Goal: Task Accomplishment & Management: Manage account settings

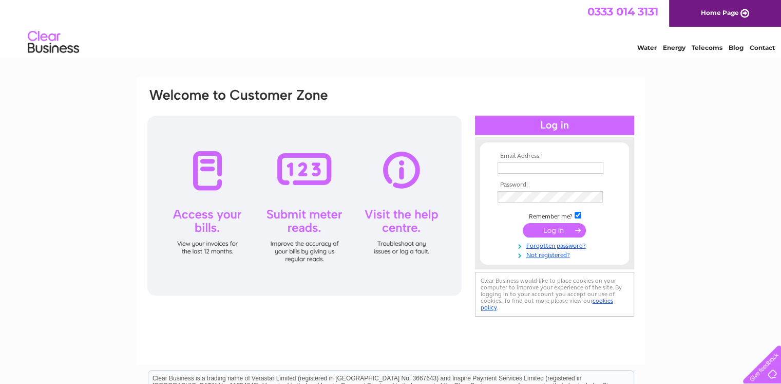
type input "[EMAIL_ADDRESS][DOMAIN_NAME]"
click at [551, 231] on input "submit" at bounding box center [554, 230] width 63 height 14
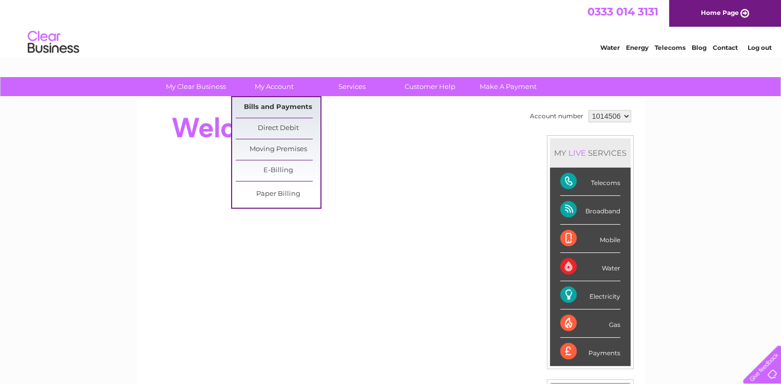
click at [284, 102] on link "Bills and Payments" at bounding box center [278, 107] width 85 height 21
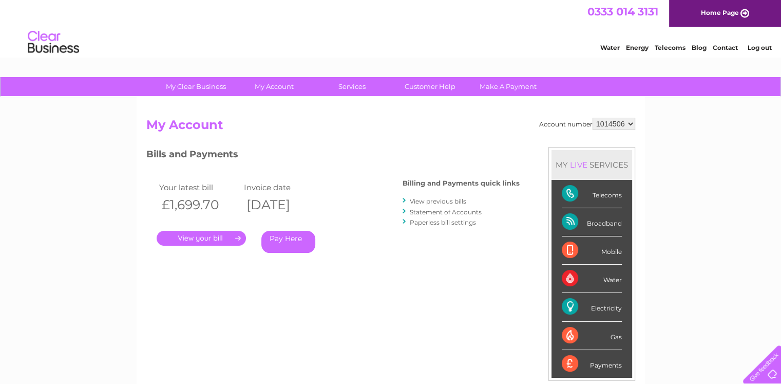
click at [200, 239] on link "." at bounding box center [201, 238] width 89 height 15
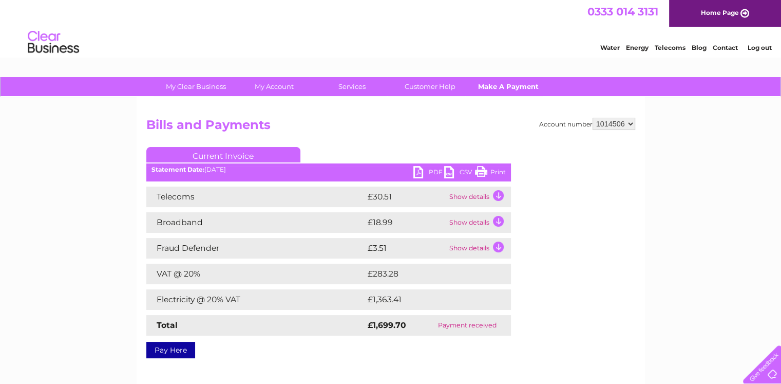
click at [518, 86] on link "Make A Payment" at bounding box center [508, 86] width 85 height 19
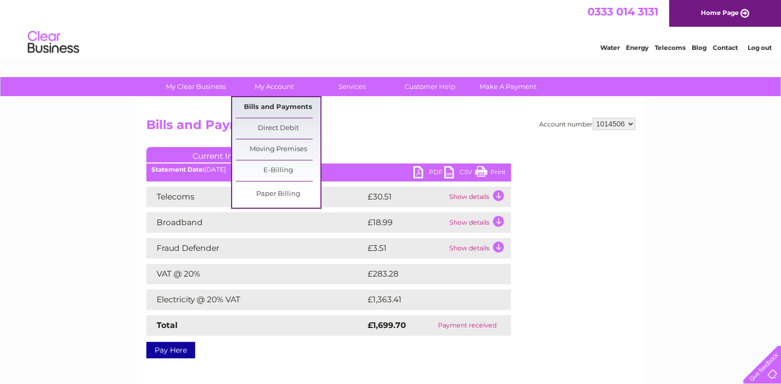
click at [277, 107] on link "Bills and Payments" at bounding box center [278, 107] width 85 height 21
click at [292, 107] on link "Bills and Payments" at bounding box center [278, 107] width 85 height 21
click at [280, 173] on link "E-Billing" at bounding box center [278, 170] width 85 height 21
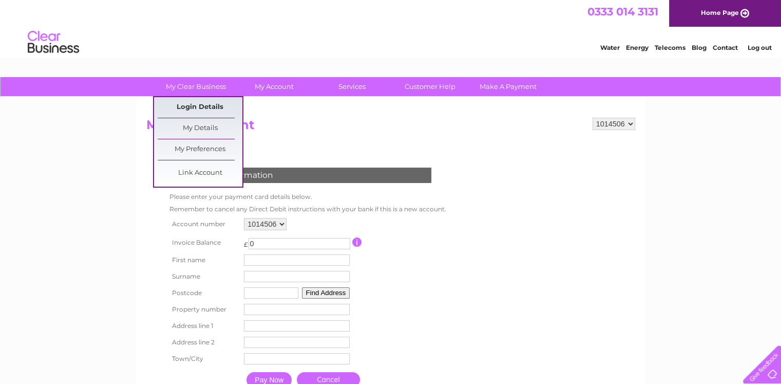
click at [199, 97] on link "Login Details" at bounding box center [200, 107] width 85 height 21
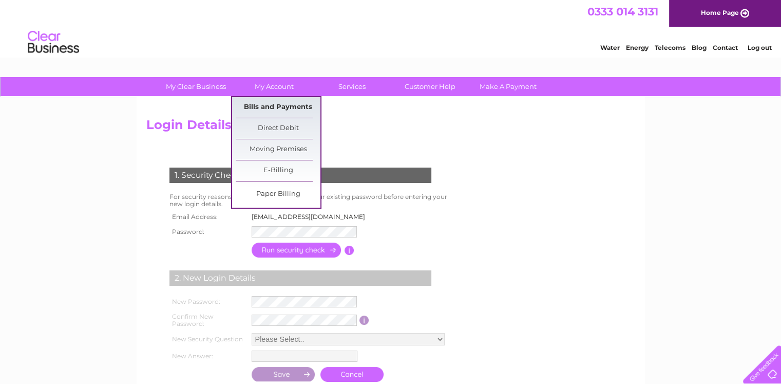
click at [288, 99] on link "Bills and Payments" at bounding box center [278, 107] width 85 height 21
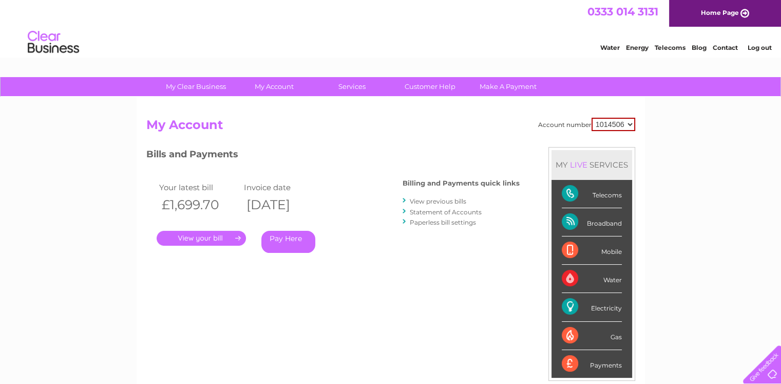
click at [453, 201] on link "View previous bills" at bounding box center [438, 201] width 57 height 8
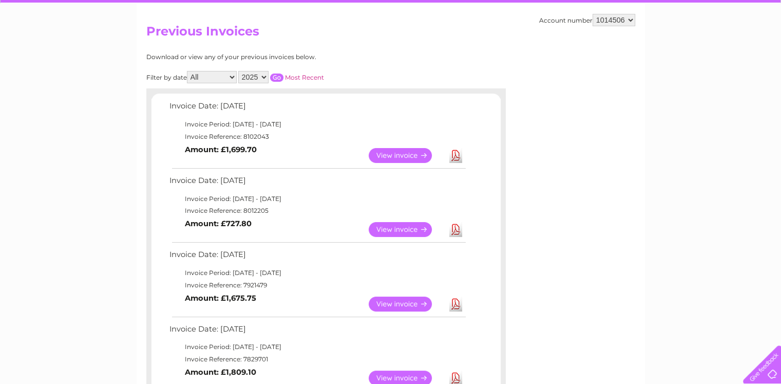
scroll to position [96, 0]
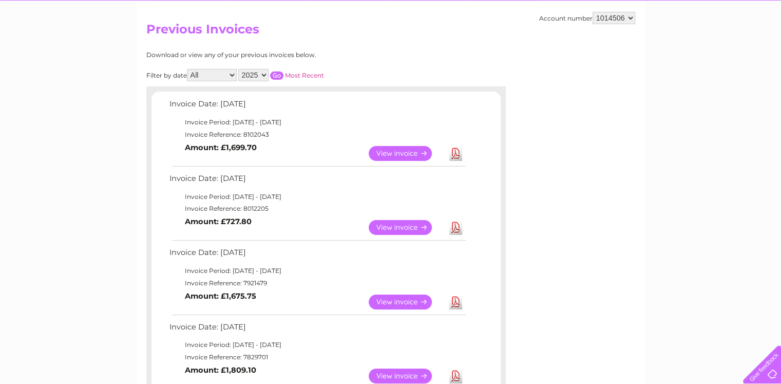
click at [419, 148] on link "View" at bounding box center [407, 153] width 76 height 15
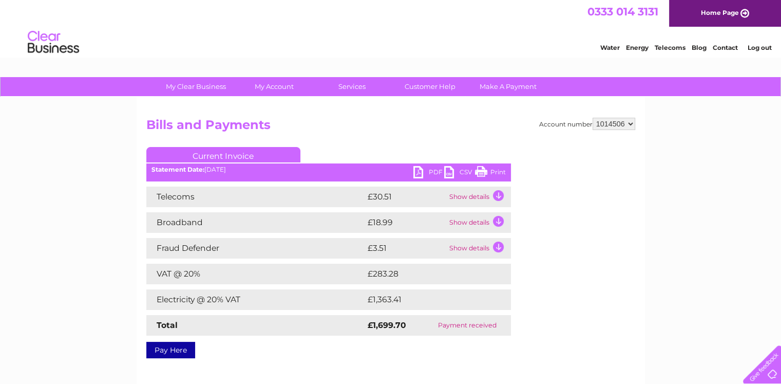
click at [495, 169] on link "Print" at bounding box center [490, 173] width 31 height 15
click at [434, 172] on link "PDF" at bounding box center [428, 173] width 31 height 15
